Goal: Task Accomplishment & Management: Manage account settings

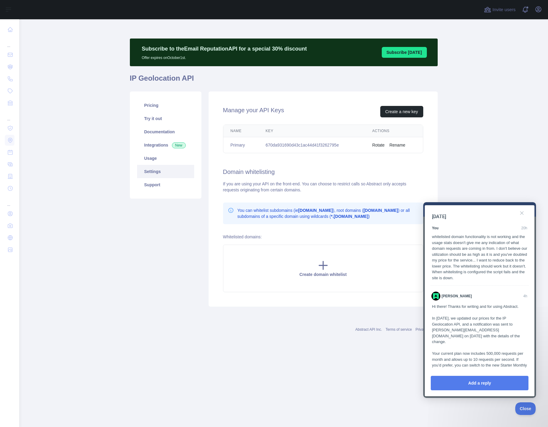
scroll to position [152, 0]
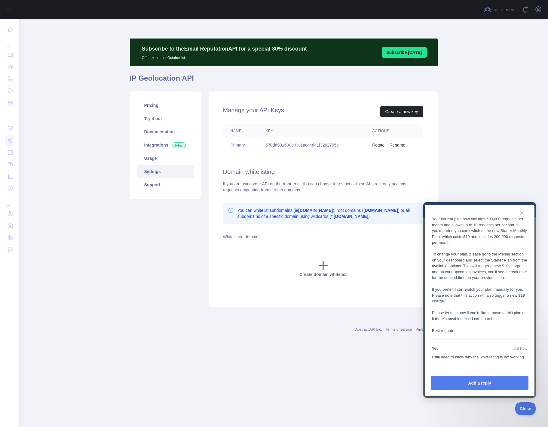
click at [326, 375] on main "Subscribe to the Email Reputation API for a special 30 % discount Offer expires…" at bounding box center [283, 223] width 529 height 408
click at [146, 102] on link "Pricing" at bounding box center [165, 105] width 57 height 13
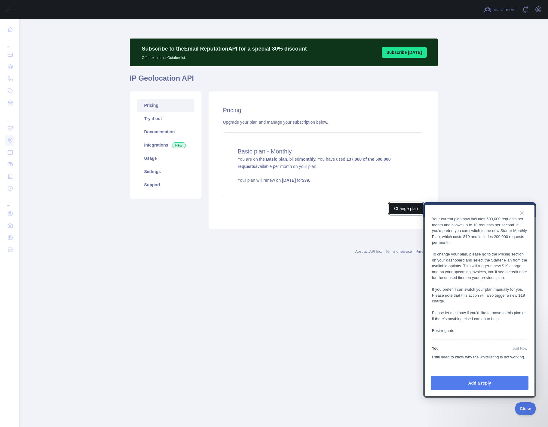
click at [398, 205] on button "Change plan" at bounding box center [406, 208] width 34 height 11
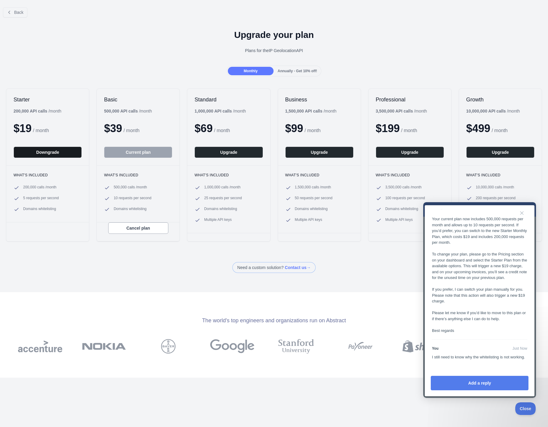
click at [46, 152] on button "Downgrade" at bounding box center [48, 151] width 68 height 11
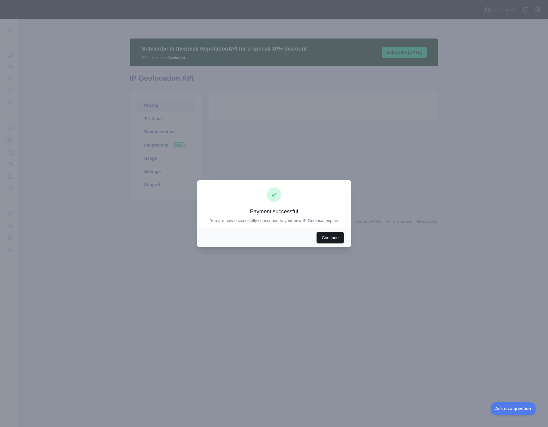
click at [324, 238] on button "Continue" at bounding box center [330, 237] width 27 height 11
